Goal: Information Seeking & Learning: Learn about a topic

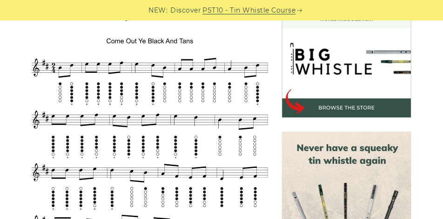
scroll to position [232, 0]
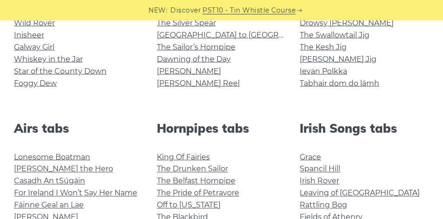
scroll to position [279, 0]
click at [317, 67] on link "Ievan Polkka" at bounding box center [323, 71] width 47 height 9
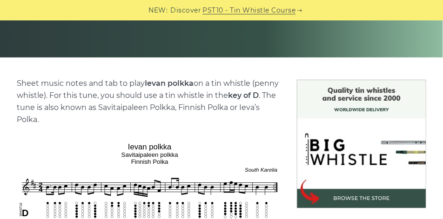
scroll to position [279, 0]
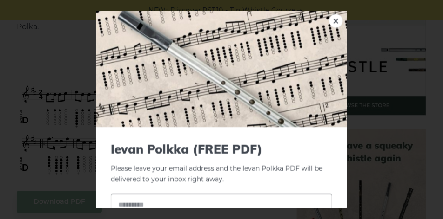
drag, startPoint x: 247, startPoint y: 119, endPoint x: 266, endPoint y: 140, distance: 28.7
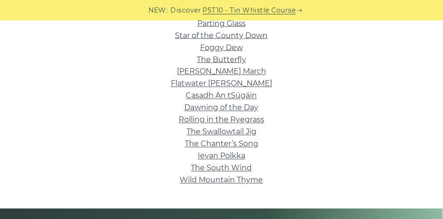
scroll to position [395, 0]
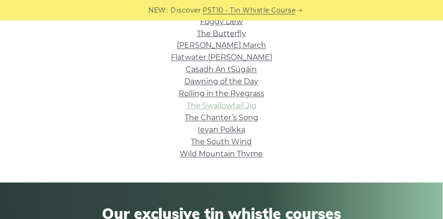
click at [220, 106] on link "The Swallowtail Jig" at bounding box center [221, 106] width 70 height 9
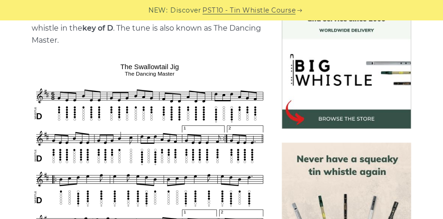
scroll to position [232, 0]
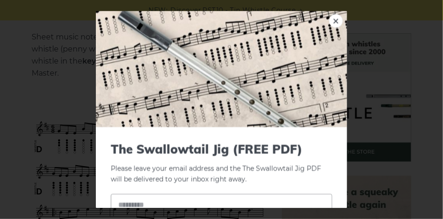
click at [147, 97] on img at bounding box center [221, 69] width 251 height 116
click at [332, 23] on link "×" at bounding box center [336, 21] width 14 height 14
drag, startPoint x: 114, startPoint y: 99, endPoint x: 164, endPoint y: 97, distance: 49.8
click at [329, 20] on link "×" at bounding box center [336, 21] width 14 height 14
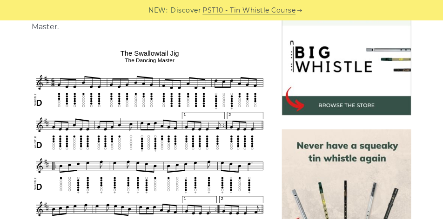
scroll to position [279, 0]
